Goal: Task Accomplishment & Management: Manage account settings

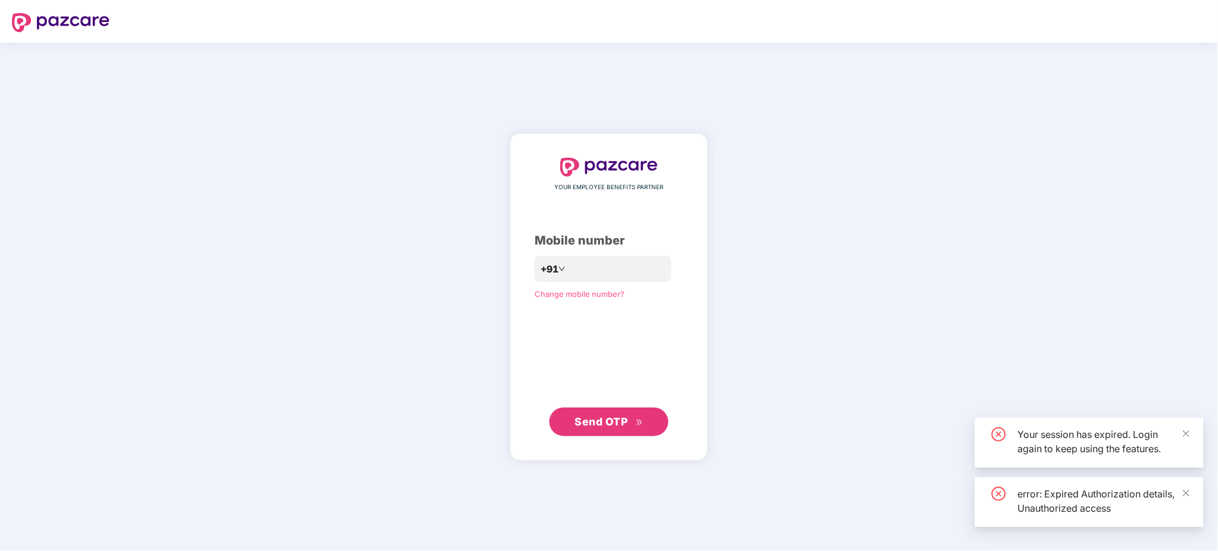
click at [36, 118] on div "YOUR EMPLOYEE BENEFITS PARTNER Mobile number +91 Change mobile number? Send OTP" at bounding box center [609, 297] width 1218 height 508
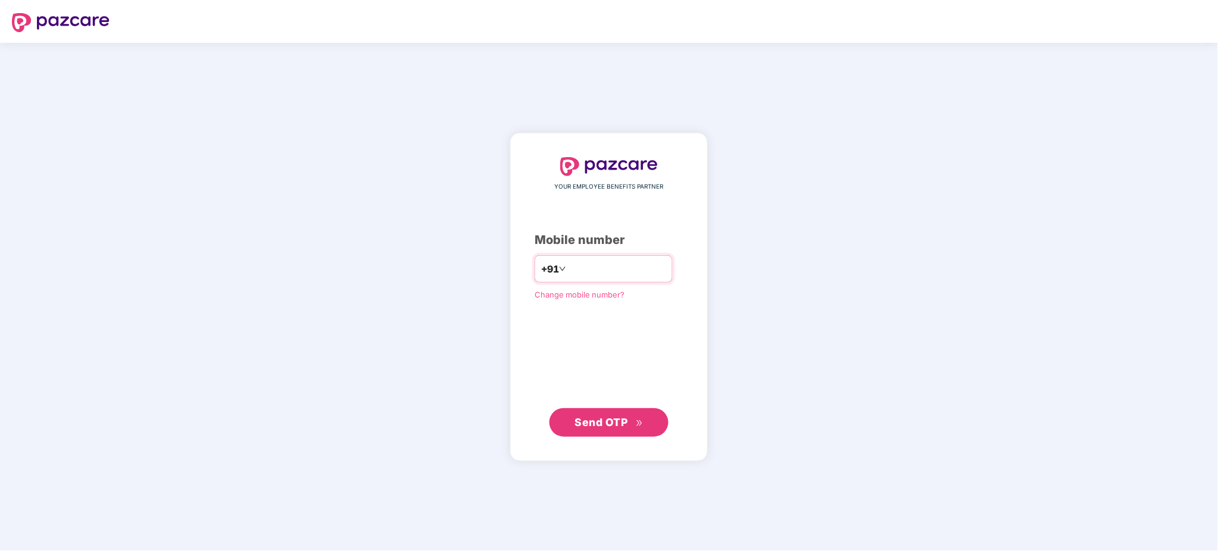
click at [580, 271] on input "number" at bounding box center [617, 268] width 98 height 19
type input "**********"
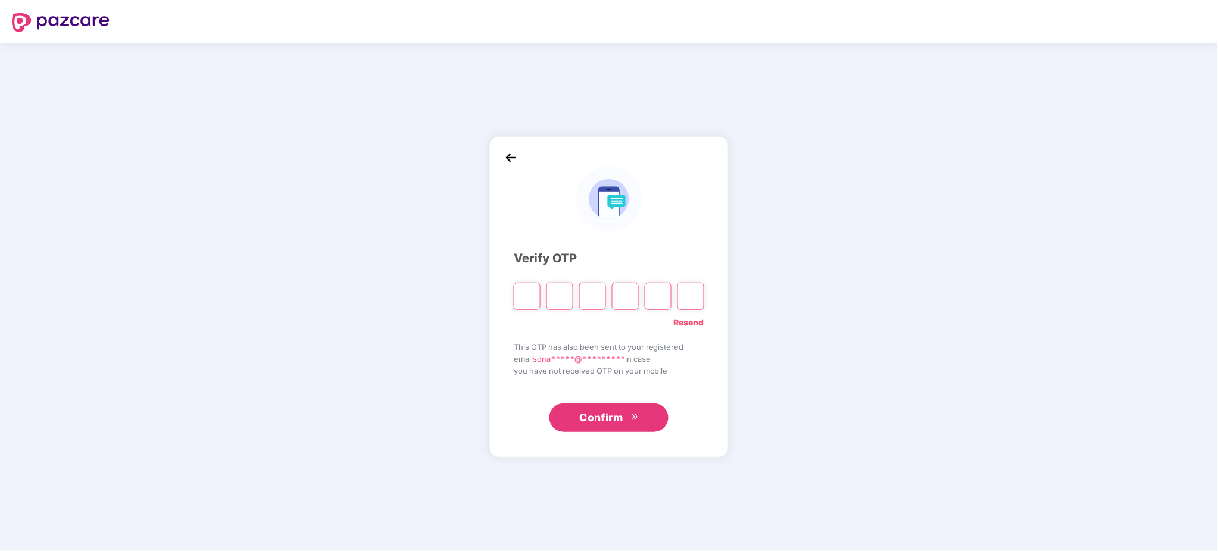
type input "*"
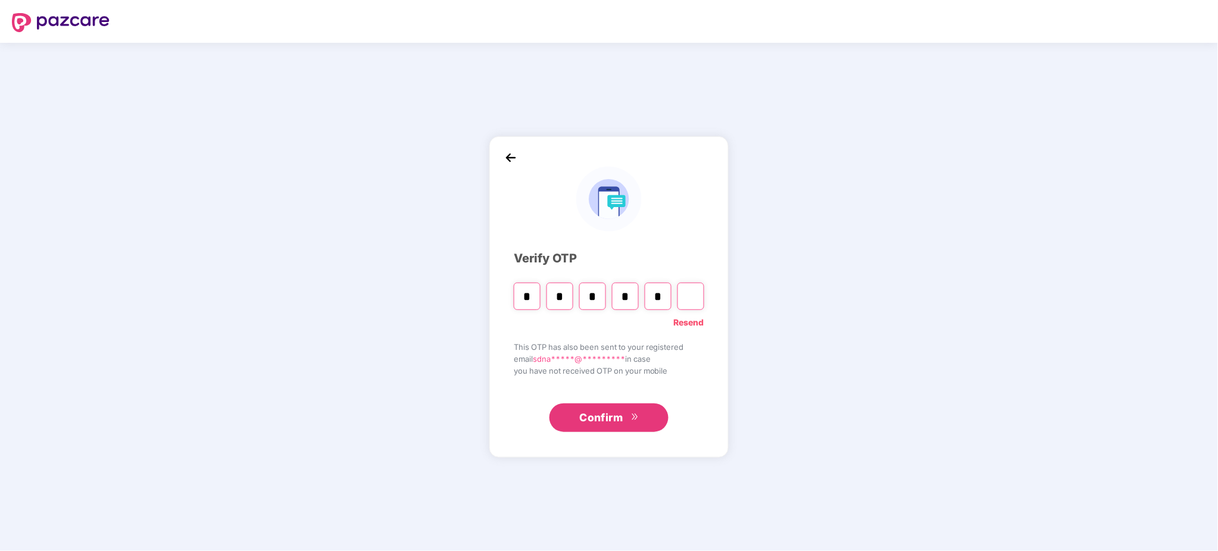
type input "*"
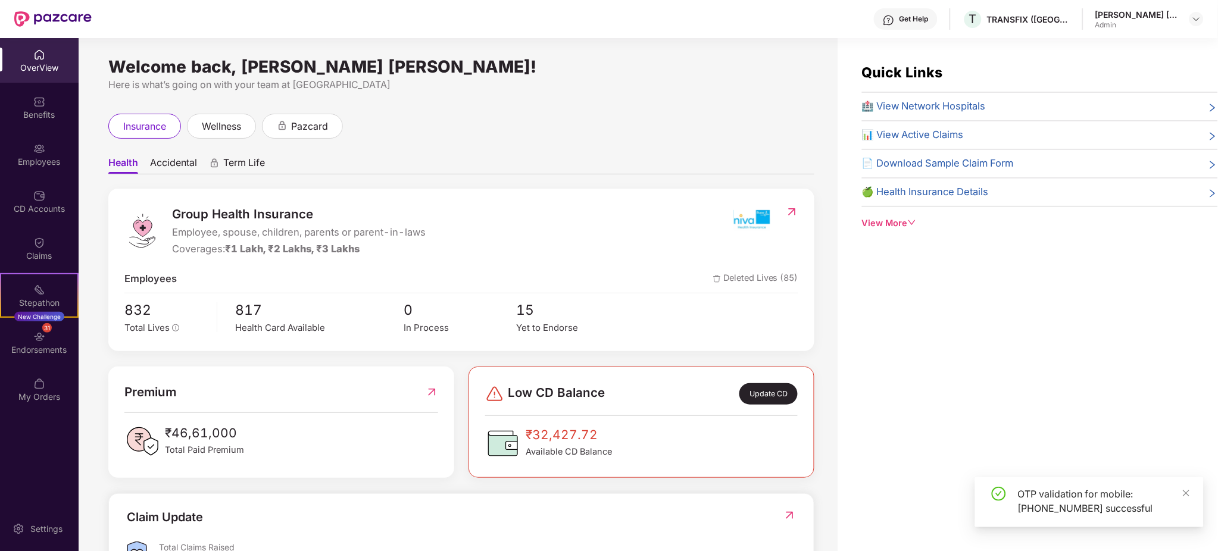
click at [570, 114] on div "insurance wellness pazcard" at bounding box center [461, 126] width 706 height 25
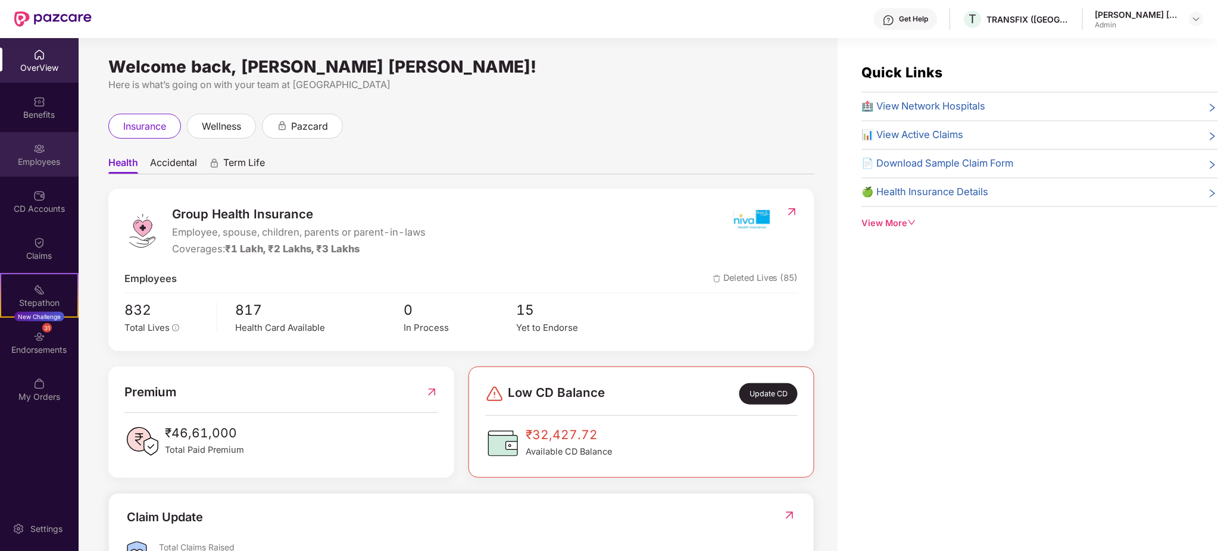
click at [49, 142] on div "Employees" at bounding box center [39, 154] width 79 height 45
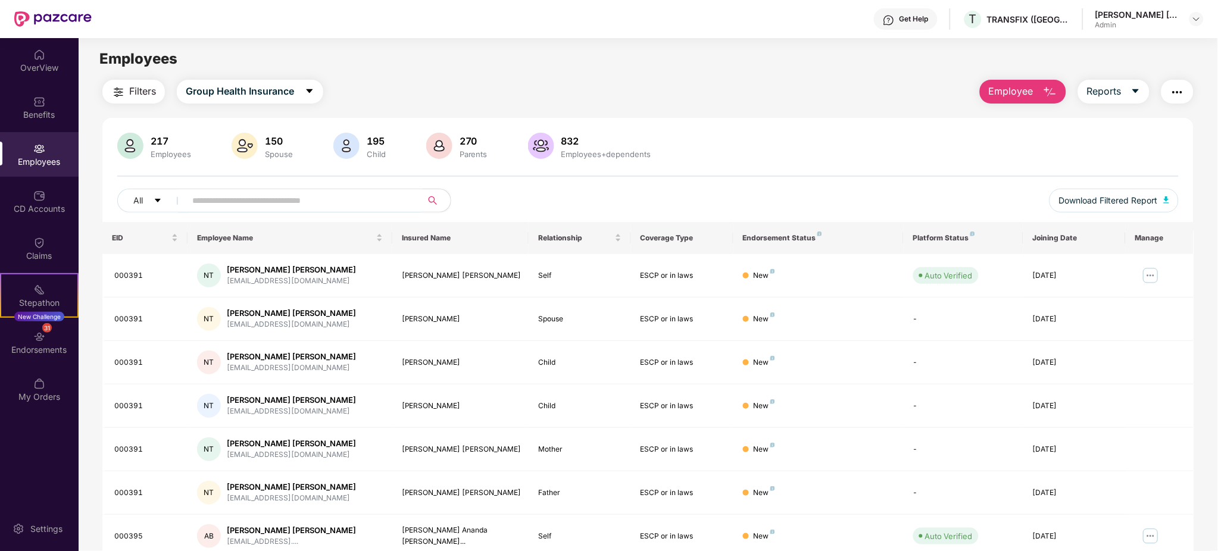
click at [268, 201] on input "text" at bounding box center [299, 201] width 214 height 18
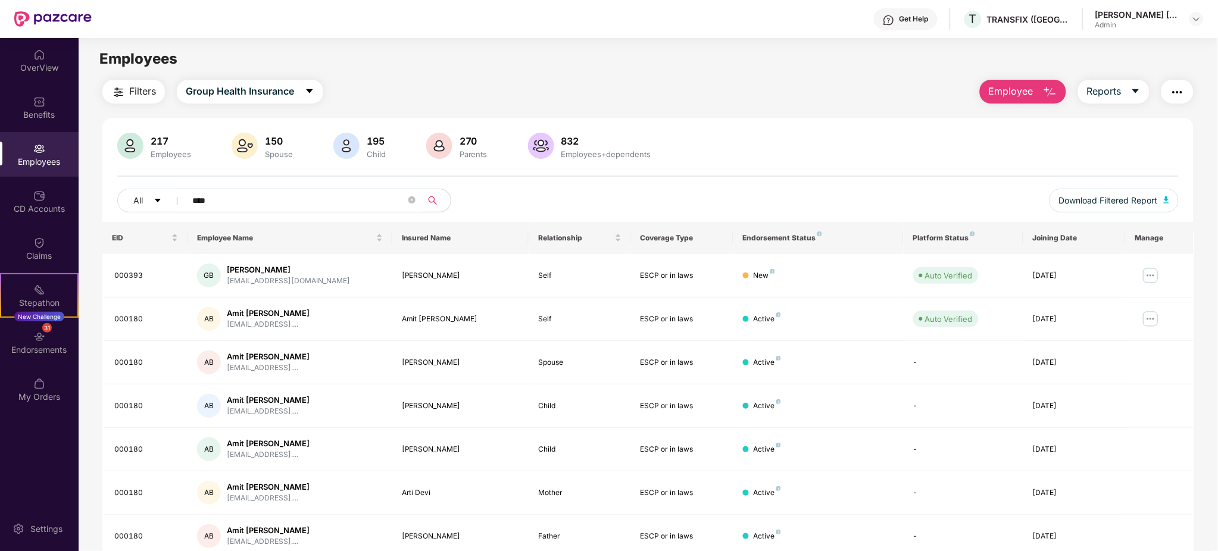
type input "****"
click at [1196, 320] on div "Filters Group Health Insurance Employee Reports 217 Employees 150 Spouse 195 Ch…" at bounding box center [648, 406] width 1139 height 652
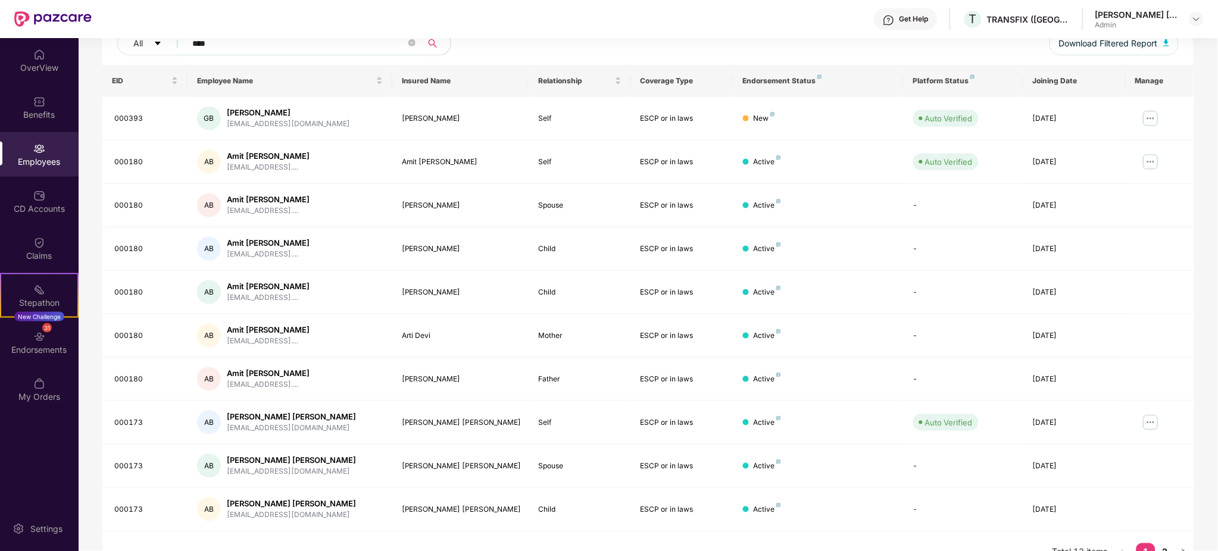
scroll to position [158, 0]
click at [1154, 421] on img at bounding box center [1150, 421] width 19 height 19
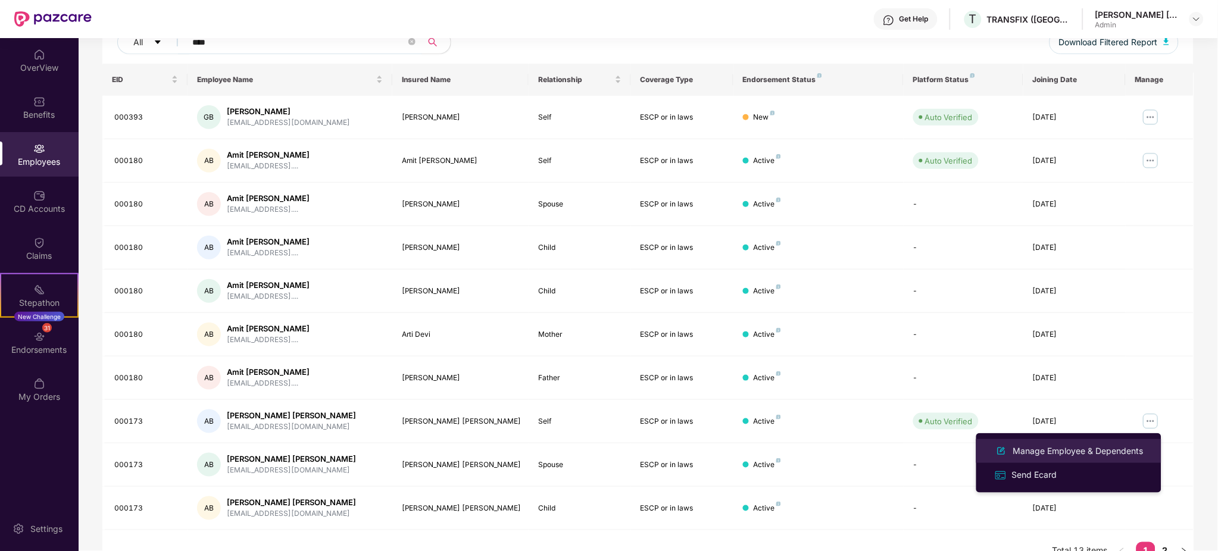
click at [1102, 451] on div "Manage Employee & Dependents" at bounding box center [1078, 451] width 135 height 13
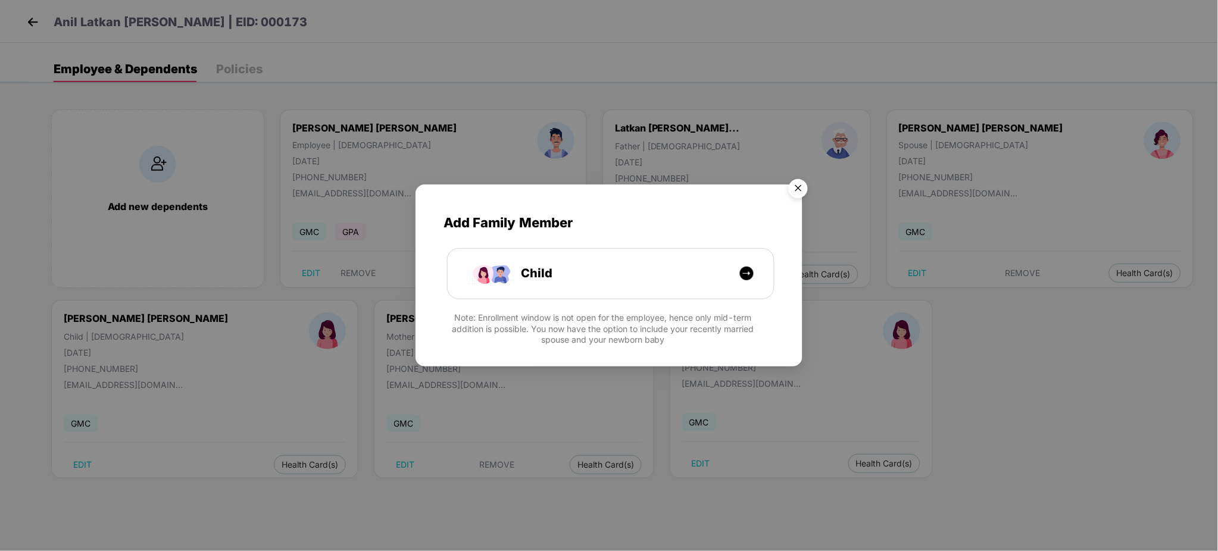
click at [803, 192] on img "Close" at bounding box center [797, 190] width 33 height 33
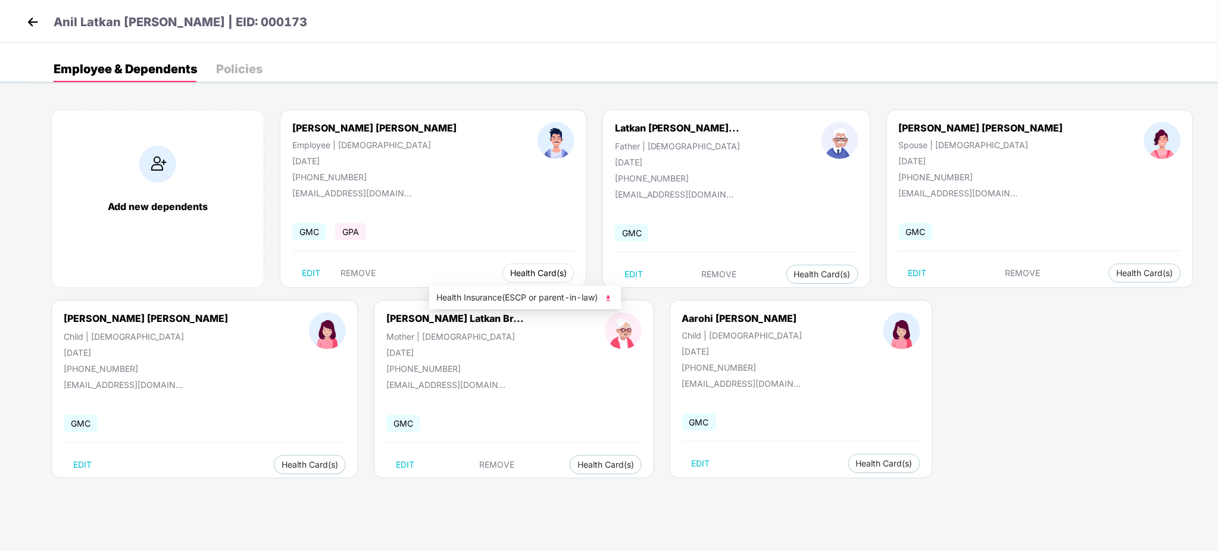
click at [502, 267] on button "Health Card(s)" at bounding box center [538, 273] width 72 height 19
click at [468, 289] on li "Health Insurance(ESCP or parent-in-law)" at bounding box center [525, 297] width 192 height 19
click at [26, 21] on img at bounding box center [33, 22] width 18 height 18
